Goal: Task Accomplishment & Management: Manage account settings

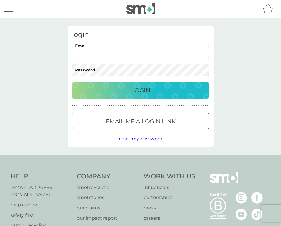
click at [136, 52] on input "Email" at bounding box center [140, 52] width 137 height 12
type input "jeffspangolin@gmail.com"
click at [141, 90] on button "Login" at bounding box center [140, 90] width 137 height 17
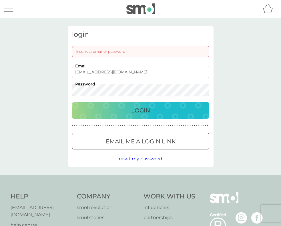
click at [8, 9] on div "menu" at bounding box center [8, 9] width 9 height 1
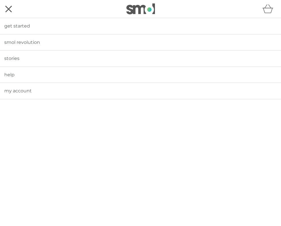
click at [10, 8] on div "menu" at bounding box center [8, 8] width 7 height 7
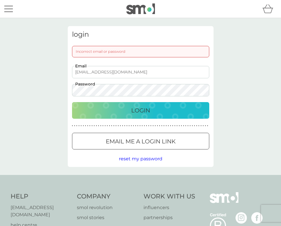
click at [150, 144] on p "Email me a login link" at bounding box center [141, 141] width 70 height 9
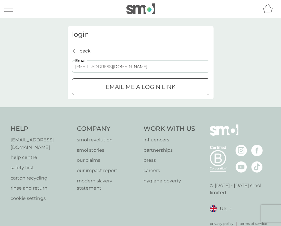
type input "jeffspangolin@gmail.com"
click at [139, 84] on div "submit" at bounding box center [141, 87] width 21 height 6
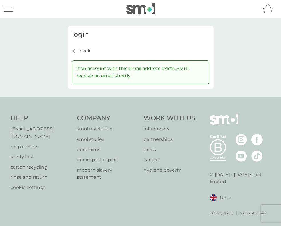
click at [80, 53] on p "back" at bounding box center [85, 50] width 11 height 7
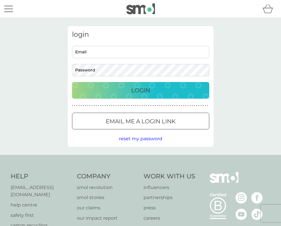
click at [120, 126] on button "Email me a login link" at bounding box center [140, 120] width 137 height 17
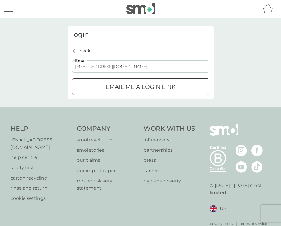
type input "jeremypinch@hotmail.com"
click at [131, 91] on p "Email me a login link" at bounding box center [141, 86] width 70 height 9
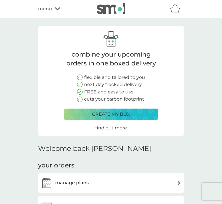
click at [58, 184] on h3 "manage plans" at bounding box center [71, 182] width 33 height 7
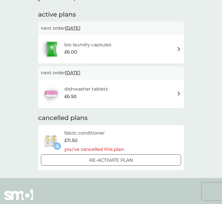
scroll to position [94, 0]
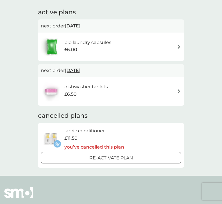
click at [92, 97] on div "dishwasher tablets £6.50" at bounding box center [88, 91] width 49 height 16
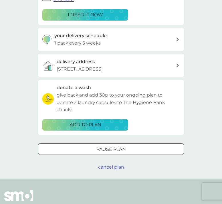
scroll to position [114, 0]
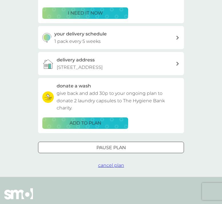
click at [92, 144] on div "Pause plan" at bounding box center [110, 147] width 145 height 7
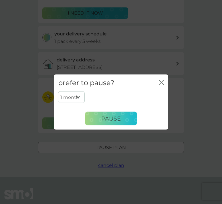
click at [161, 84] on icon "close" at bounding box center [161, 82] width 5 height 5
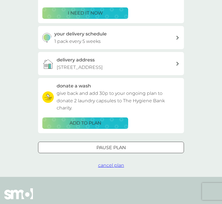
click at [111, 163] on span "cancel plan" at bounding box center [111, 165] width 26 height 5
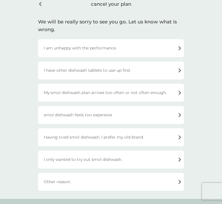
scroll to position [31, 0]
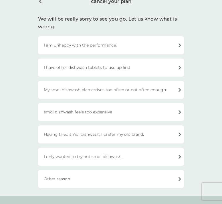
click at [117, 71] on div "I have other dishwash tablets to use up first" at bounding box center [111, 68] width 146 height 18
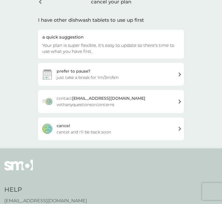
click at [79, 132] on span "cancel and I'll be back soon" at bounding box center [84, 132] width 54 height 6
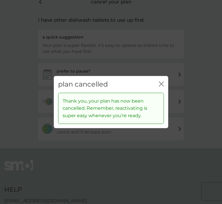
click at [163, 84] on icon "close" at bounding box center [161, 84] width 5 height 5
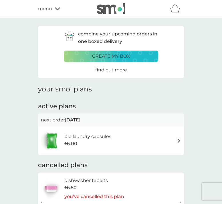
click at [86, 142] on div "£6.00" at bounding box center [87, 143] width 47 height 7
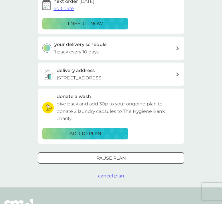
scroll to position [104, 0]
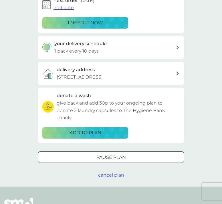
click at [106, 173] on span "cancel plan" at bounding box center [111, 175] width 26 height 5
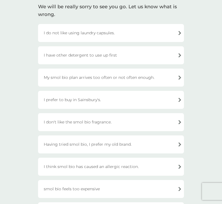
scroll to position [50, 0]
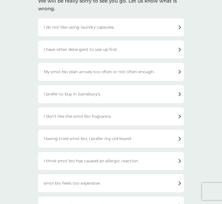
click at [79, 142] on div "Having tried smol bio, I prefer my old brand." at bounding box center [111, 139] width 146 height 18
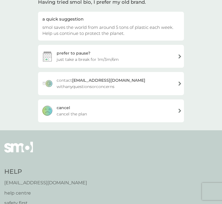
click at [74, 108] on div "[PERSON_NAME] the plan" at bounding box center [111, 111] width 146 height 23
